Goal: Information Seeking & Learning: Learn about a topic

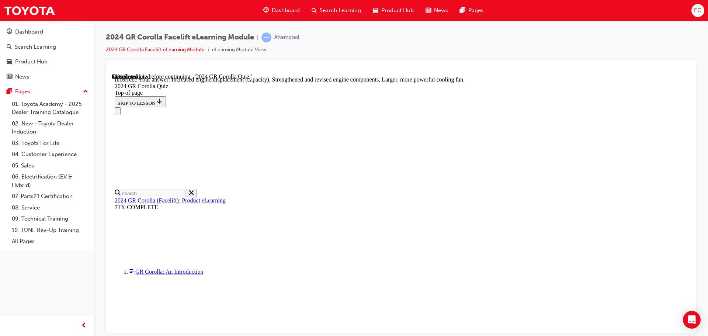
scroll to position [297, 0]
click at [27, 28] on div "Dashboard" at bounding box center [29, 32] width 28 height 8
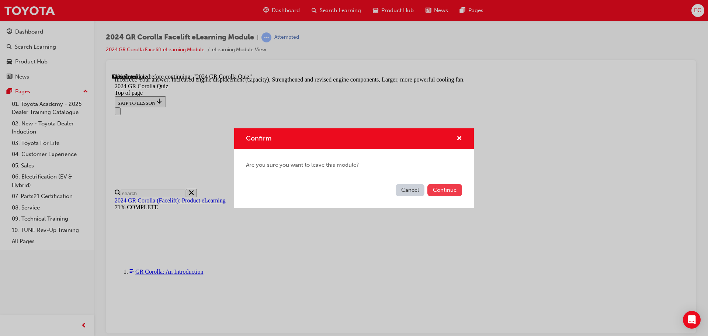
click at [460, 191] on button "Continue" at bounding box center [444, 190] width 35 height 12
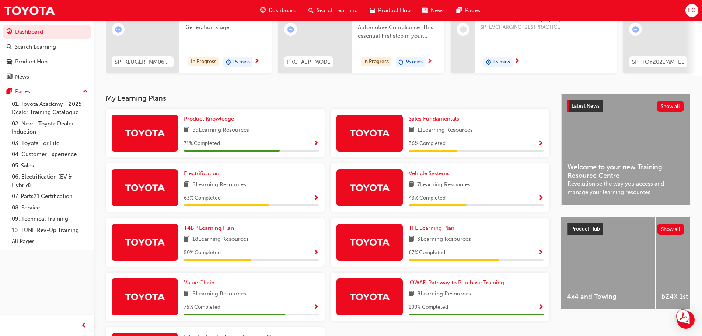
scroll to position [147, 0]
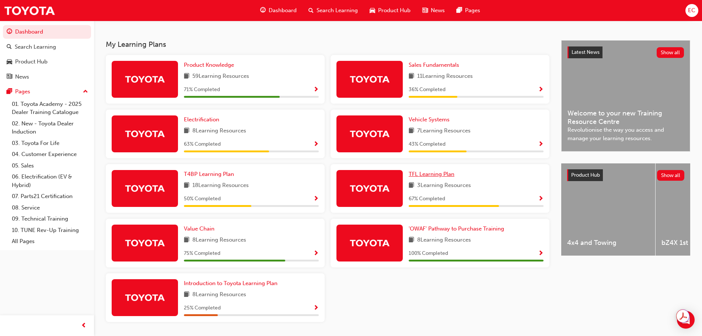
click at [435, 177] on span "TFL Learning Plan" at bounding box center [432, 174] width 46 height 7
